Goal: Find contact information: Find contact information

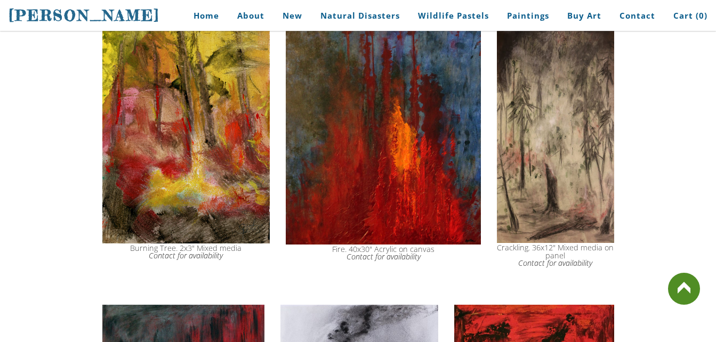
scroll to position [781, 0]
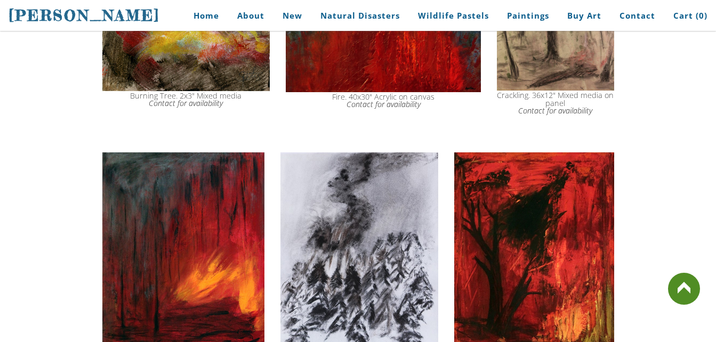
click at [182, 102] on icon "Contact for availability" at bounding box center [186, 103] width 74 height 10
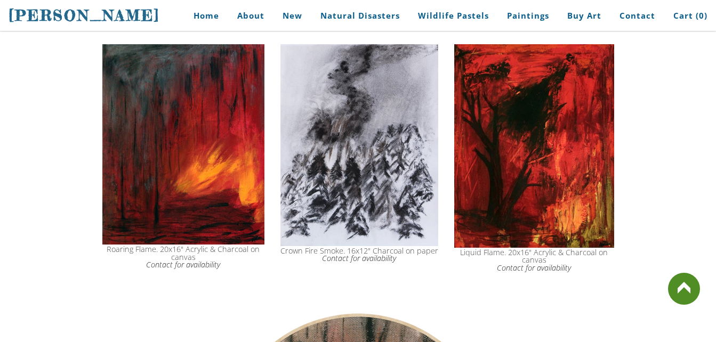
scroll to position [889, 0]
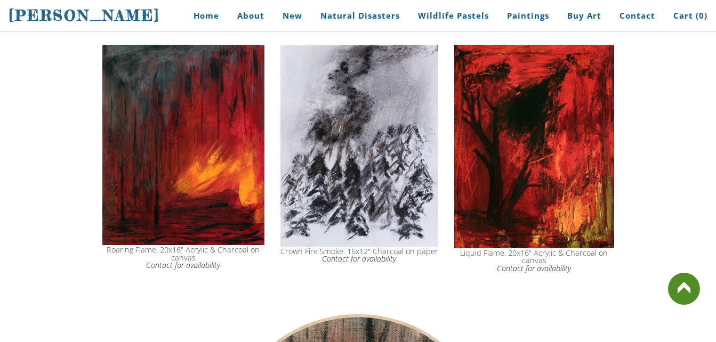
click at [349, 147] on img at bounding box center [360, 146] width 158 height 202
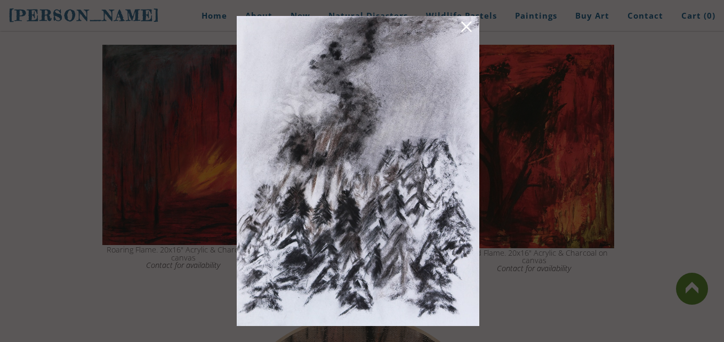
click at [395, 131] on img at bounding box center [358, 171] width 243 height 310
click at [471, 33] on link at bounding box center [466, 28] width 15 height 17
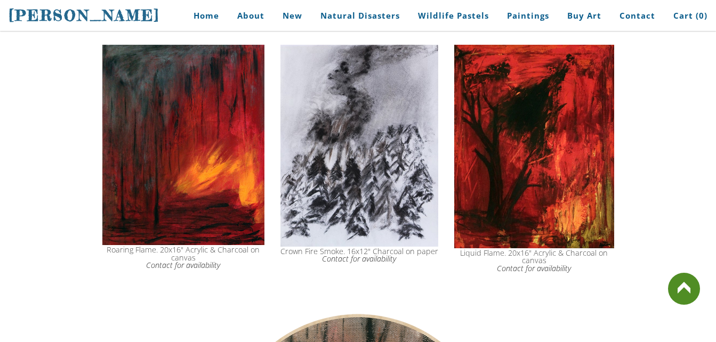
click at [352, 165] on img at bounding box center [360, 146] width 158 height 202
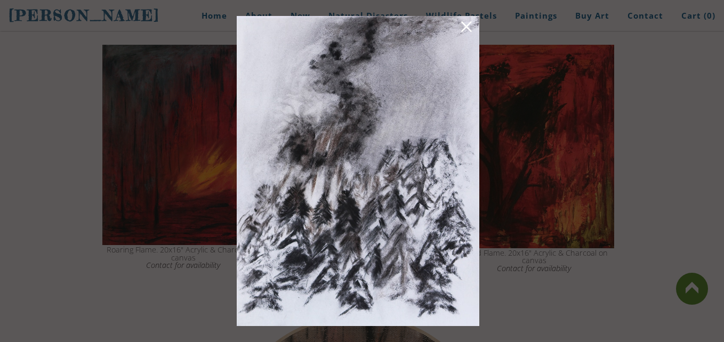
click at [469, 28] on link at bounding box center [466, 28] width 15 height 17
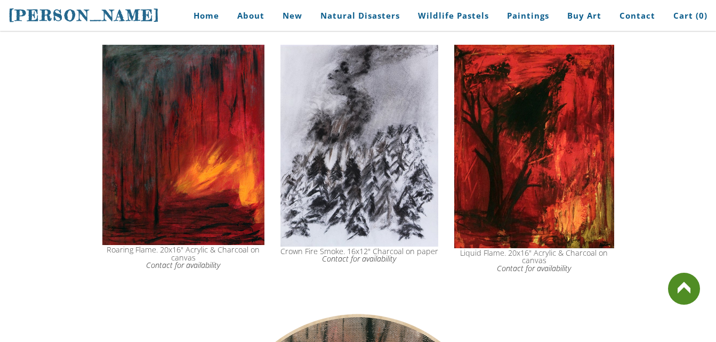
click at [364, 145] on img at bounding box center [360, 146] width 158 height 202
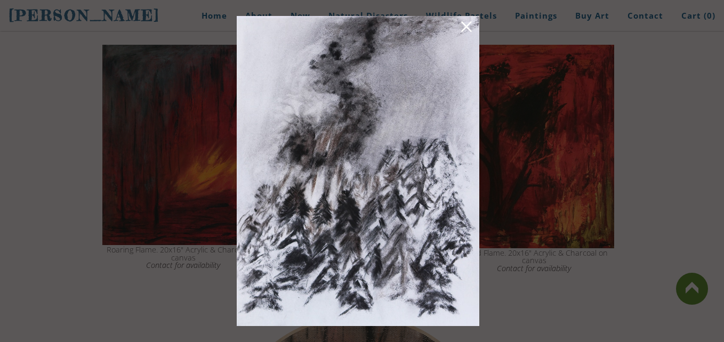
click at [364, 145] on img at bounding box center [358, 171] width 243 height 310
click at [465, 20] on link at bounding box center [466, 28] width 15 height 17
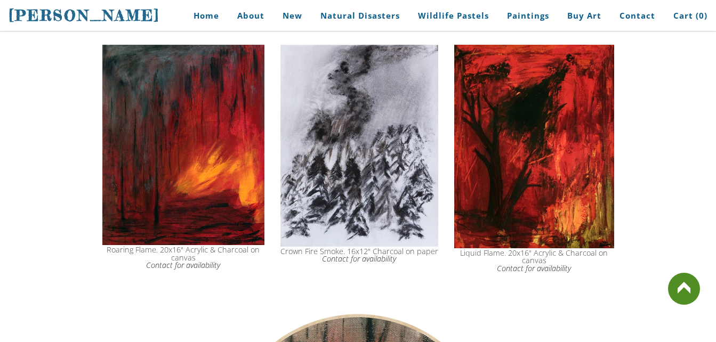
drag, startPoint x: 283, startPoint y: 259, endPoint x: 365, endPoint y: 297, distance: 90.5
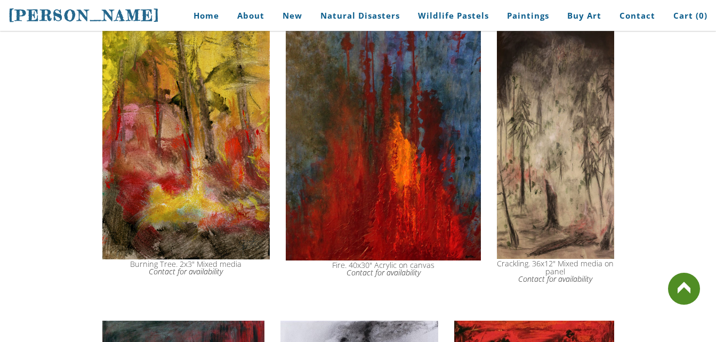
scroll to position [612, 0]
